Goal: Check status: Check status

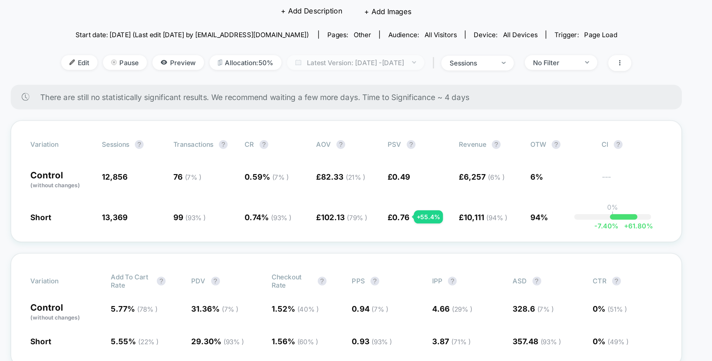
click at [375, 122] on span "Latest Version: [DATE] - [DATE]" at bounding box center [361, 124] width 82 height 9
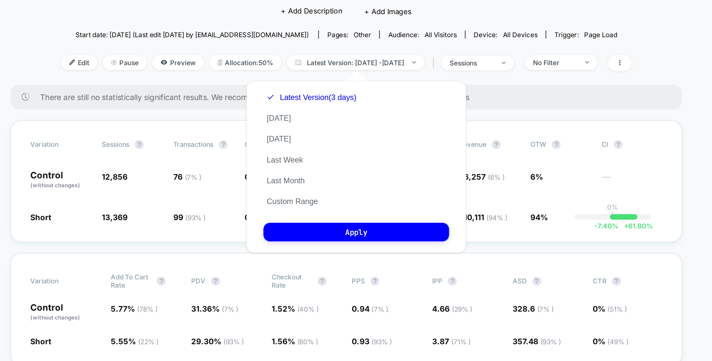
click at [325, 204] on div "Latest Version (3 days) [DATE] [DATE] Last Week Last Month Custom Range" at bounding box center [335, 176] width 58 height 75
click at [322, 209] on button "Custom Range" at bounding box center [323, 208] width 35 height 6
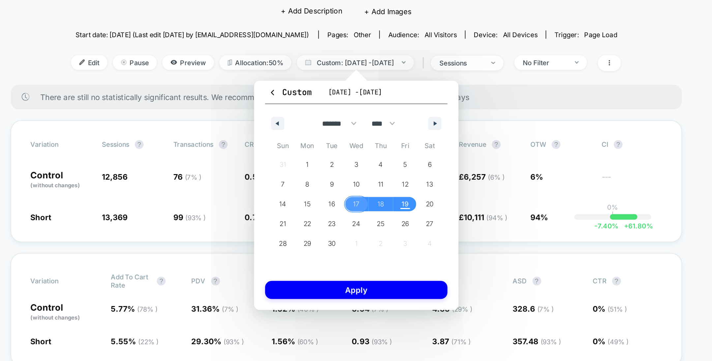
click at [359, 209] on span "17" at bounding box center [361, 209] width 15 height 9
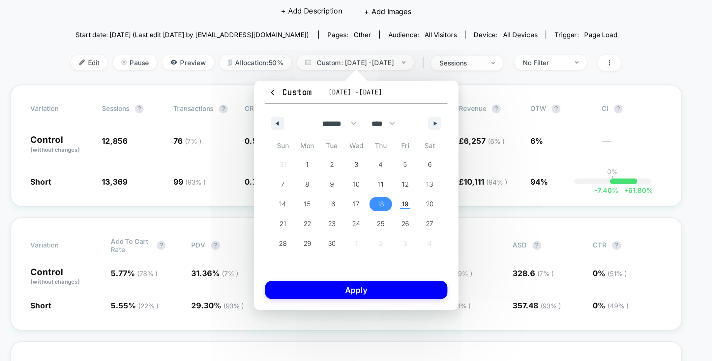
click at [378, 209] on span "18" at bounding box center [376, 209] width 15 height 9
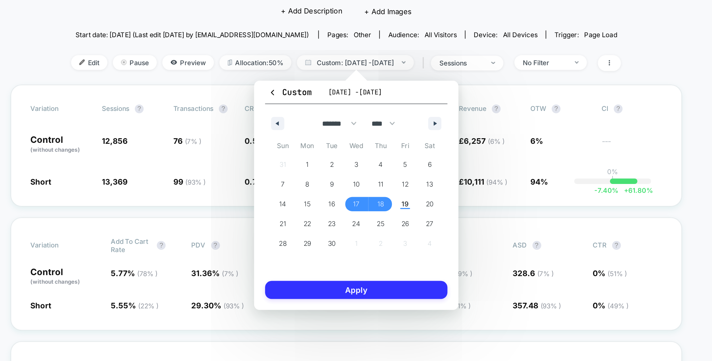
click at [365, 263] on button "Apply" at bounding box center [361, 261] width 109 height 11
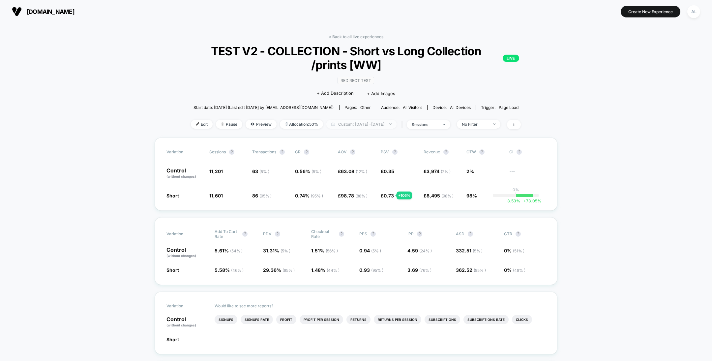
click at [362, 126] on span "Custom: [DATE] - [DATE]" at bounding box center [361, 124] width 70 height 9
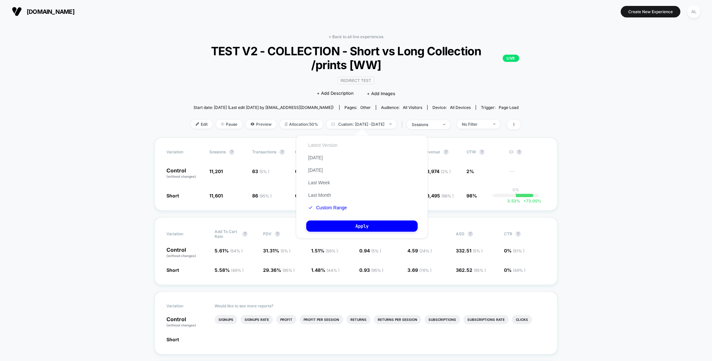
click at [320, 142] on button "Latest Version" at bounding box center [322, 145] width 33 height 6
click at [347, 225] on button "Apply" at bounding box center [361, 226] width 111 height 11
